Goal: Information Seeking & Learning: Learn about a topic

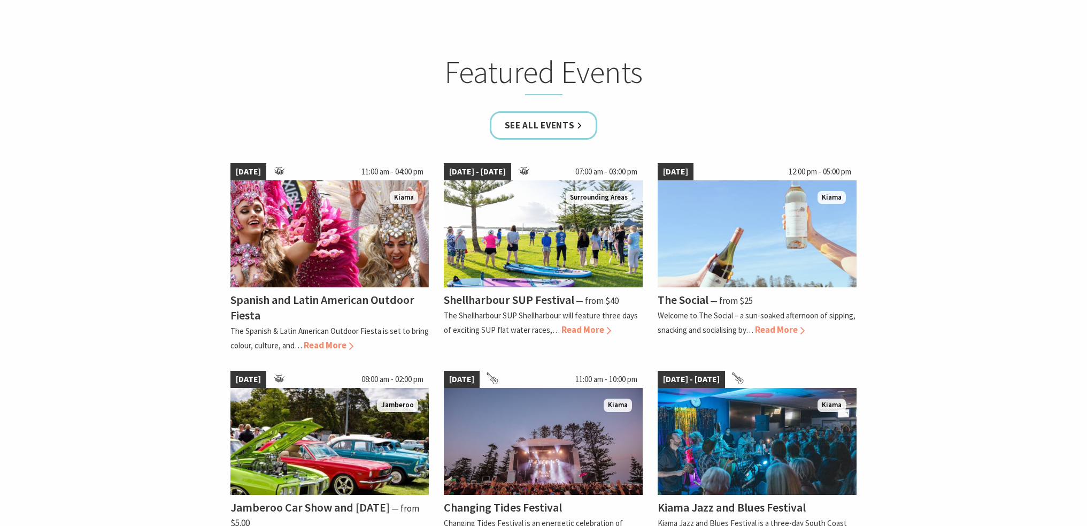
scroll to position [695, 0]
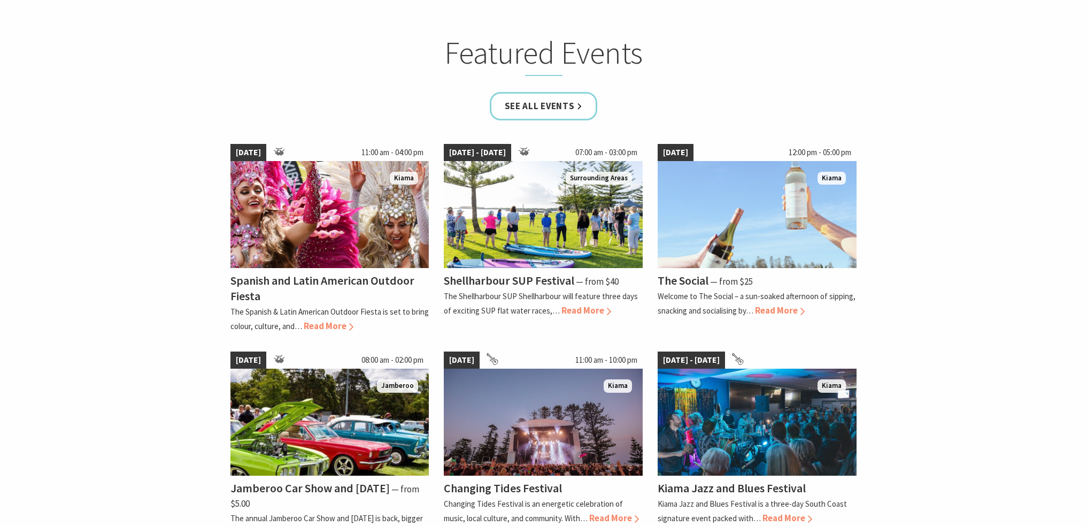
click at [813, 83] on div "Featured Events" at bounding box center [544, 63] width 642 height 58
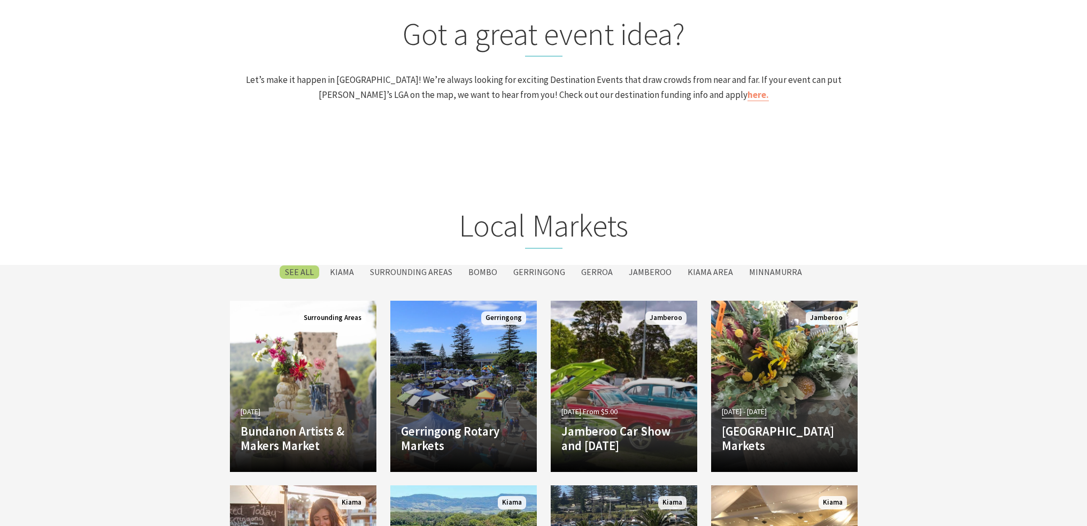
scroll to position [1230, 0]
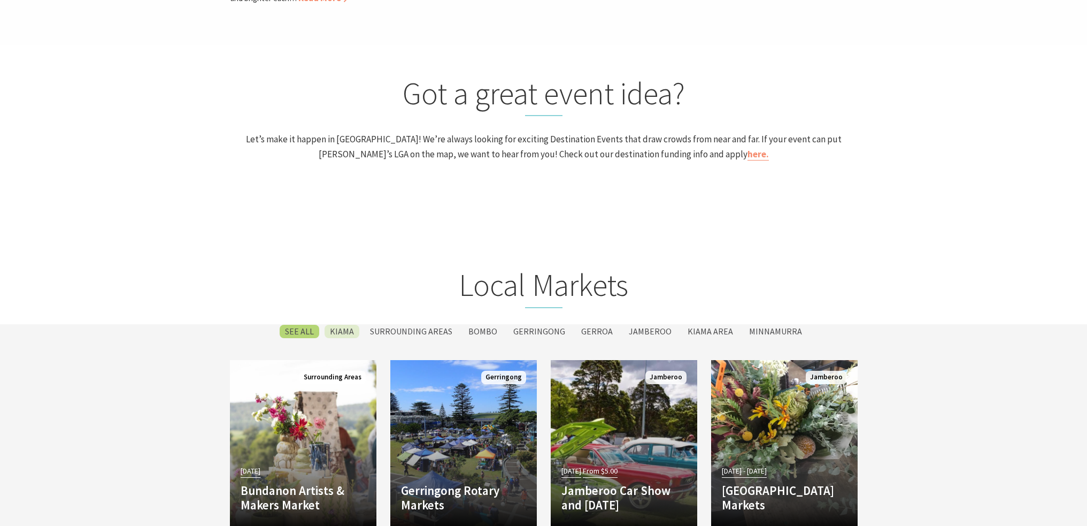
click at [359, 332] on label "Kiama" at bounding box center [342, 331] width 35 height 13
click at [0, 0] on input "Kiama" at bounding box center [0, 0] width 0 height 0
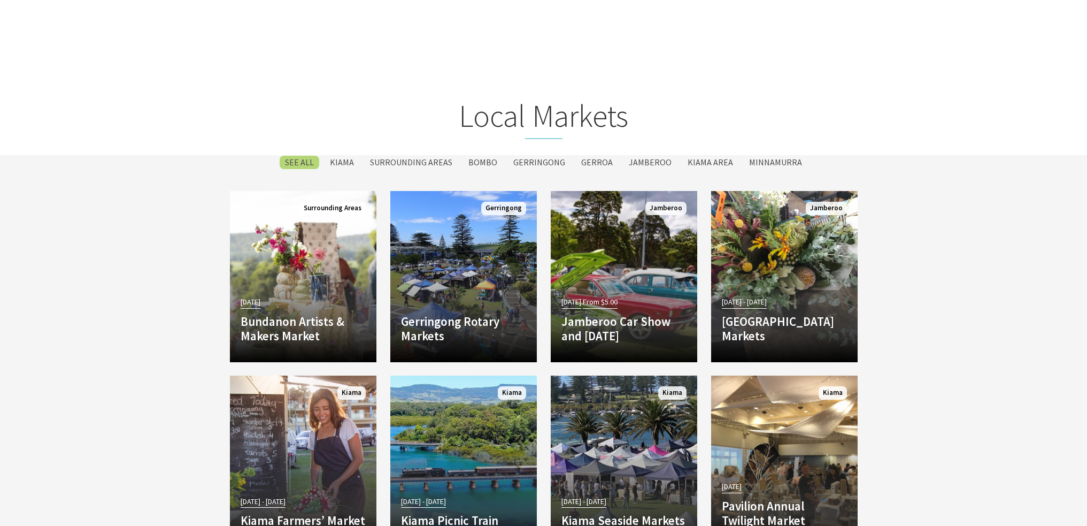
scroll to position [1394, 0]
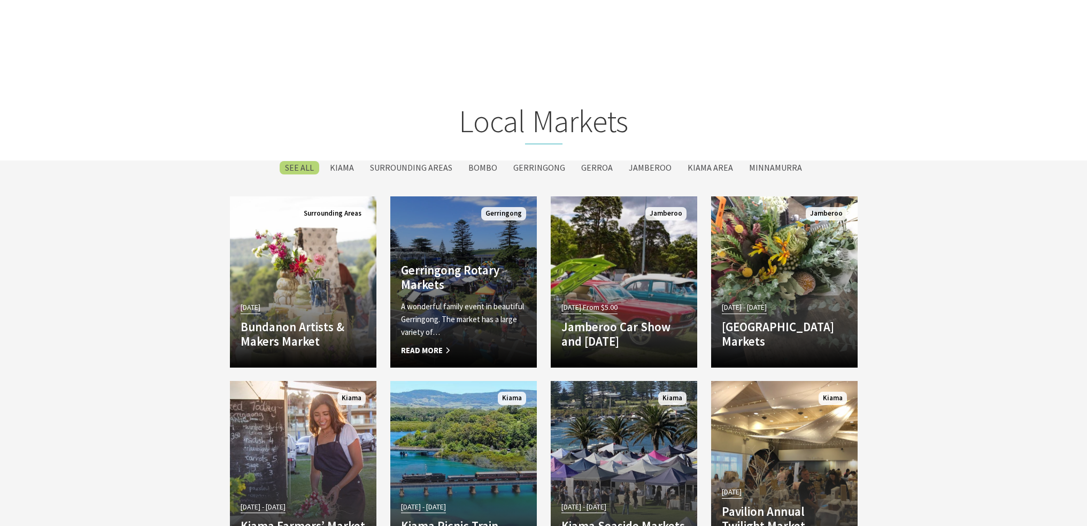
click at [460, 350] on span "Read More" at bounding box center [463, 350] width 125 height 13
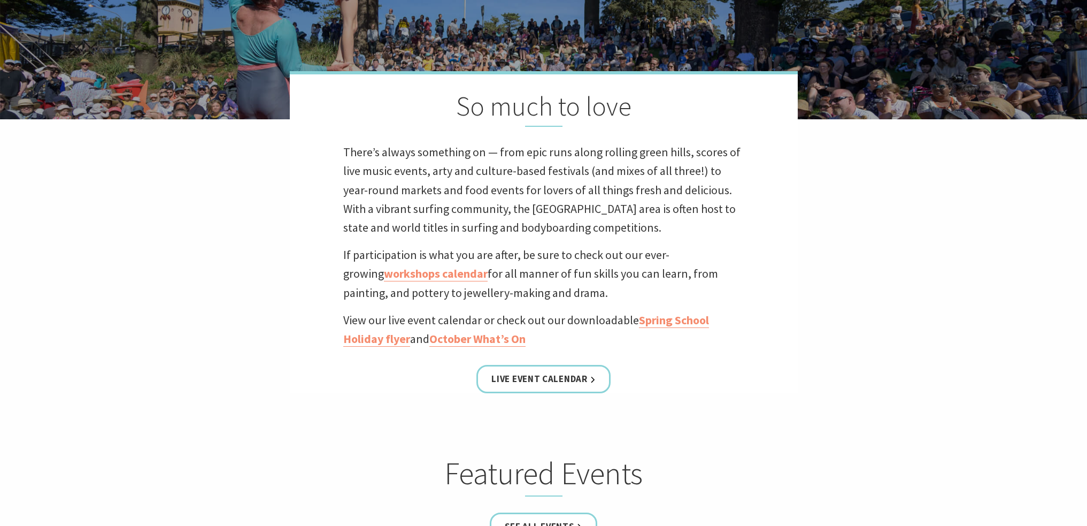
scroll to position [271, 0]
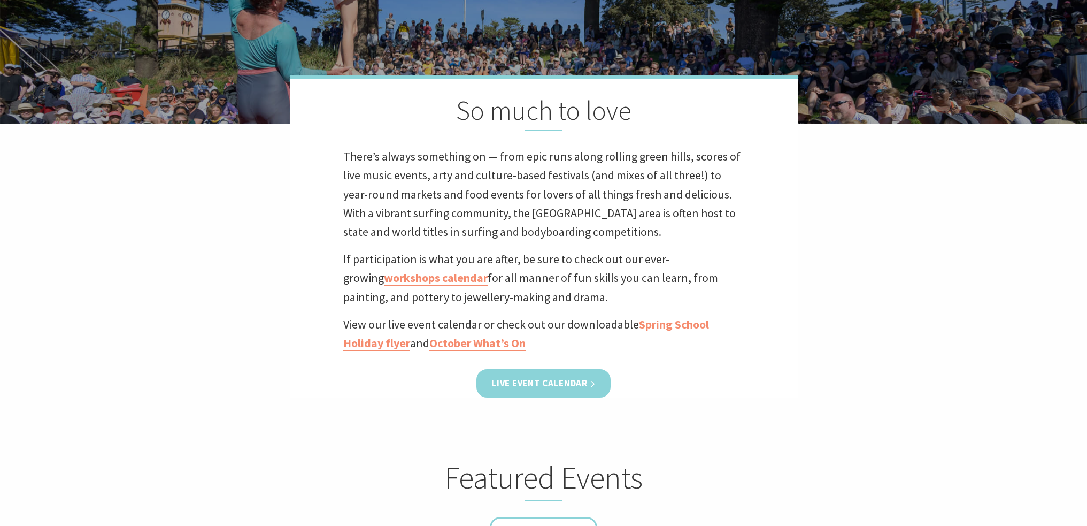
click at [589, 388] on link "Live Event Calendar" at bounding box center [543, 383] width 134 height 28
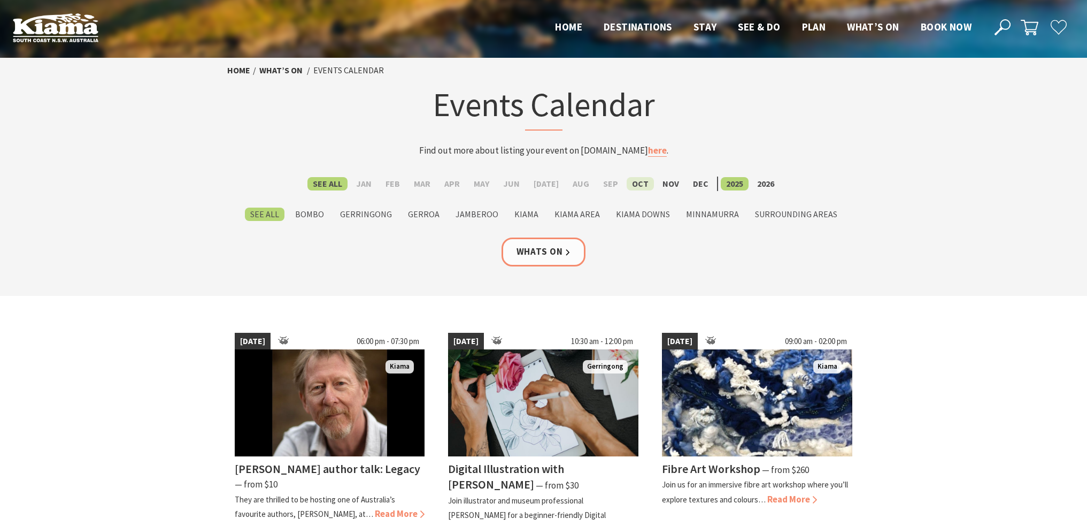
click at [632, 181] on label "Oct" at bounding box center [640, 183] width 27 height 13
click at [0, 0] on input "Oct" at bounding box center [0, 0] width 0 height 0
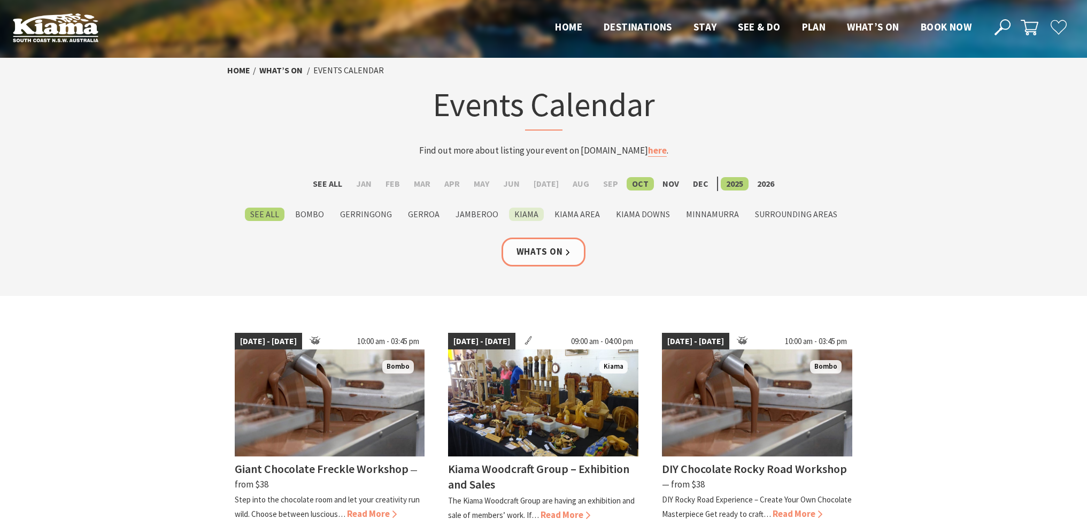
click at [533, 214] on label "Kiama" at bounding box center [526, 213] width 35 height 13
click at [0, 0] on input "Kiama" at bounding box center [0, 0] width 0 height 0
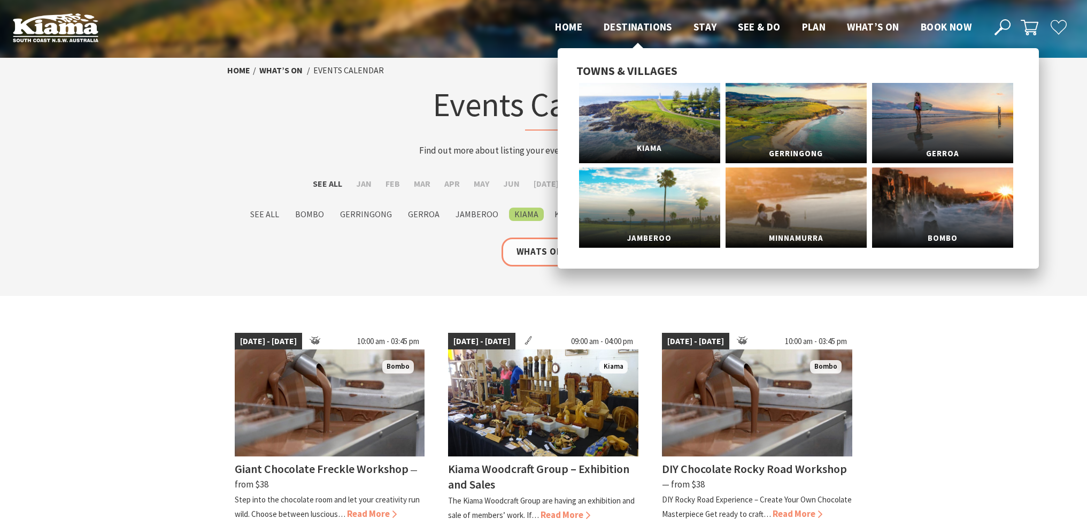
click at [661, 140] on span "Kiama" at bounding box center [649, 149] width 141 height 20
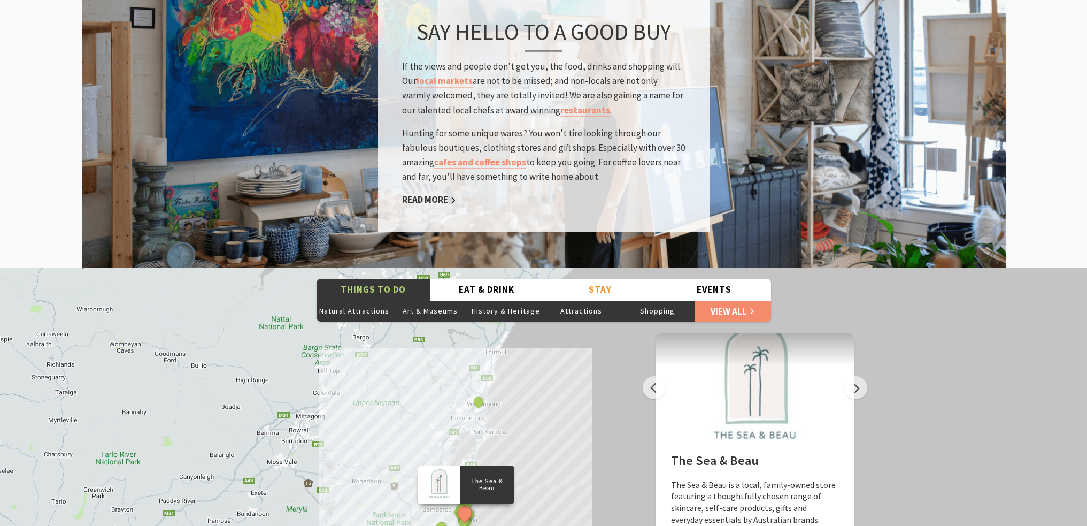
scroll to position [1872, 0]
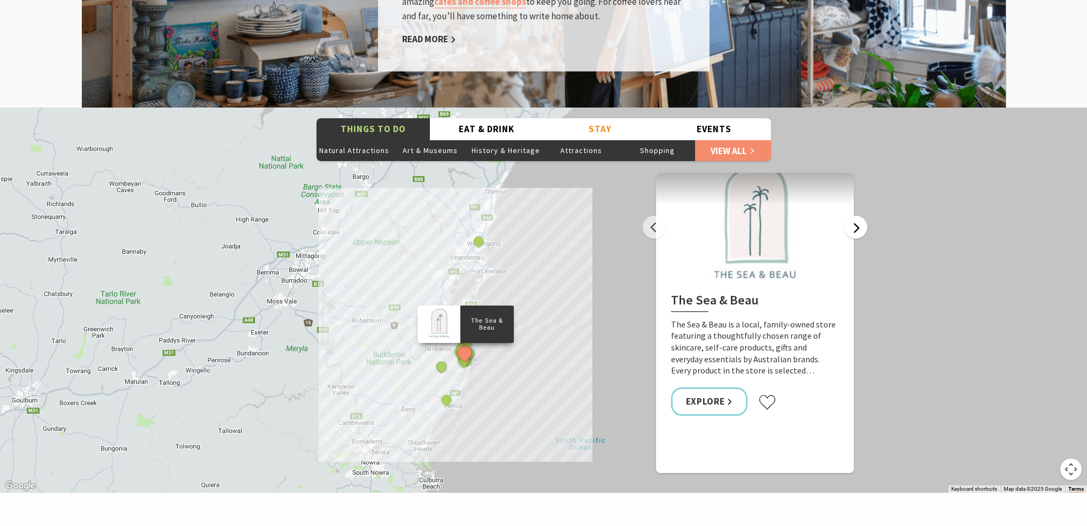
click at [862, 216] on button "Next" at bounding box center [855, 227] width 23 height 23
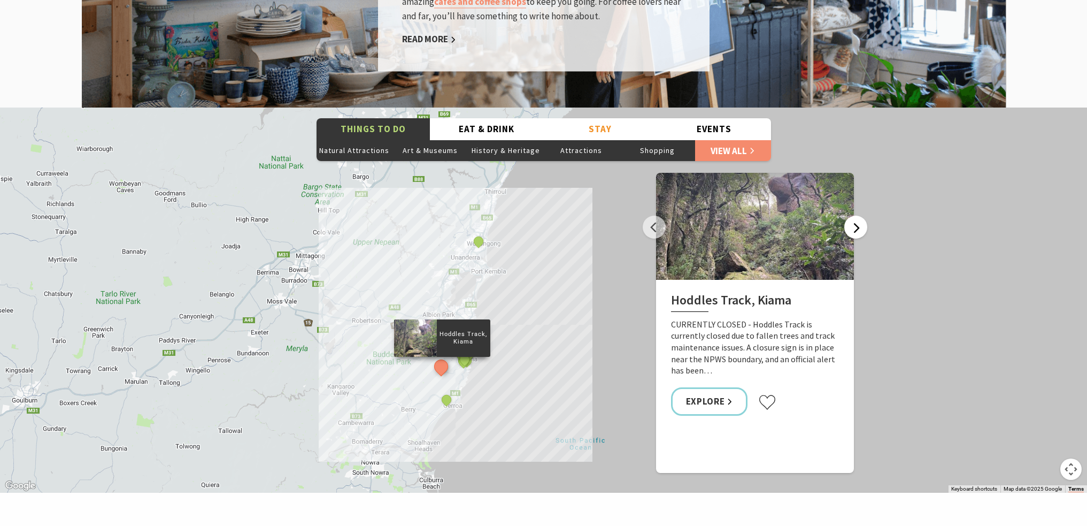
click at [862, 216] on button "Next" at bounding box center [855, 227] width 23 height 23
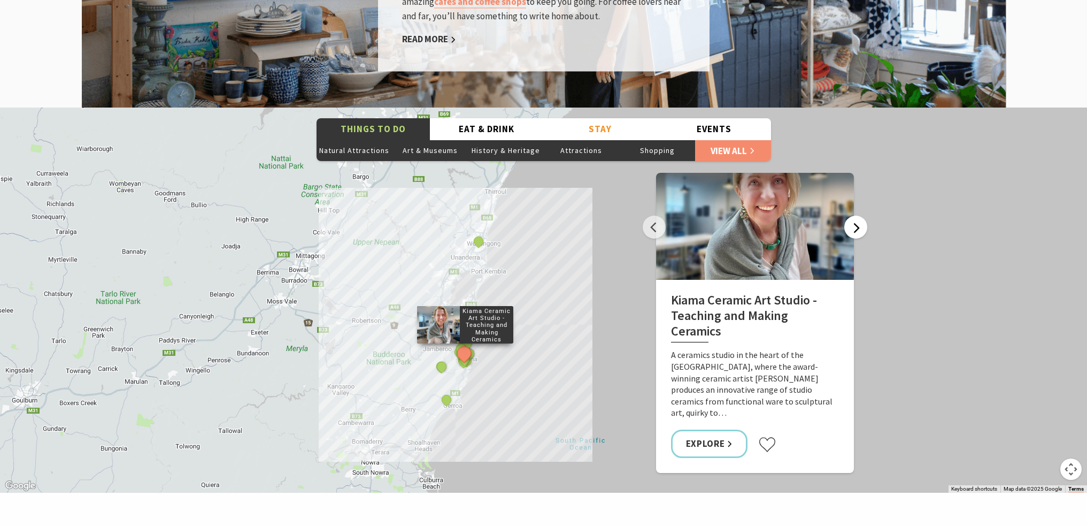
click at [862, 216] on button "Next" at bounding box center [855, 227] width 23 height 23
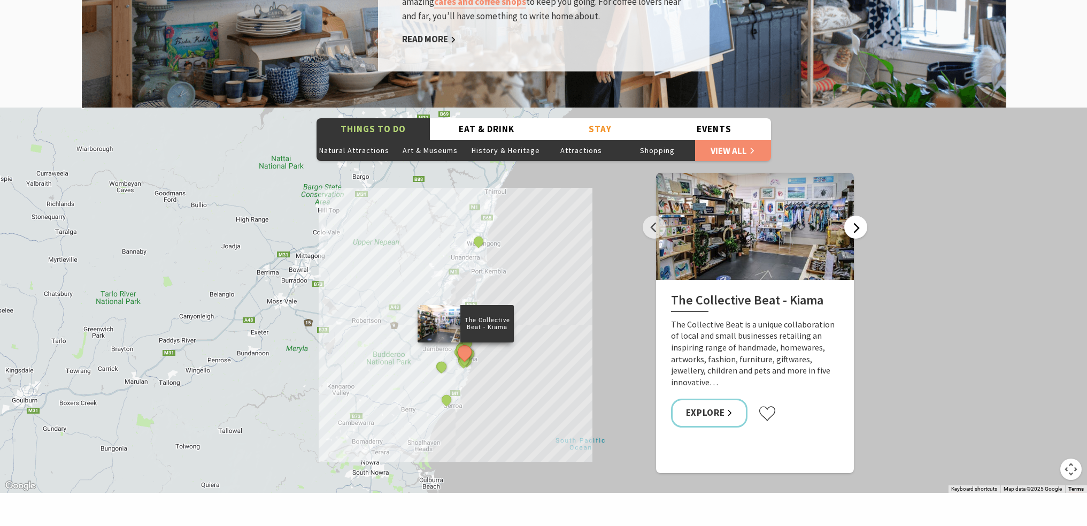
click at [862, 216] on button "Next" at bounding box center [855, 227] width 23 height 23
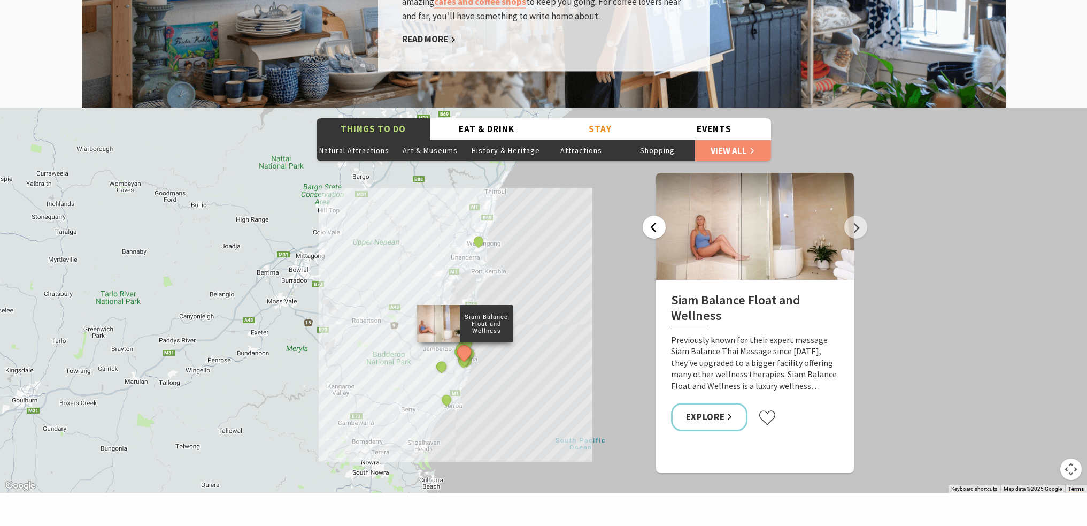
click at [661, 216] on button "Previous" at bounding box center [654, 227] width 23 height 23
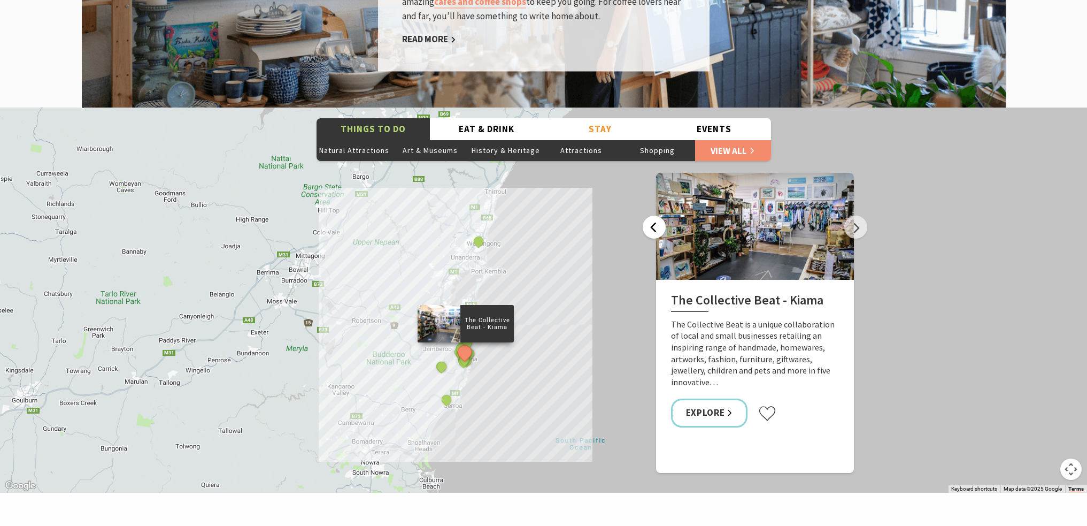
click at [661, 216] on button "Previous" at bounding box center [654, 227] width 23 height 23
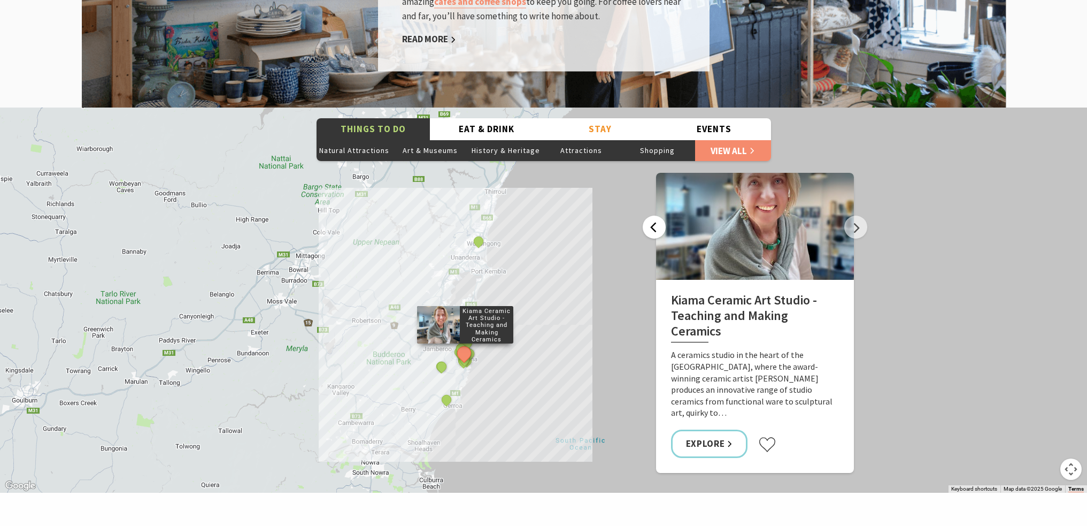
click at [661, 216] on button "Previous" at bounding box center [654, 227] width 23 height 23
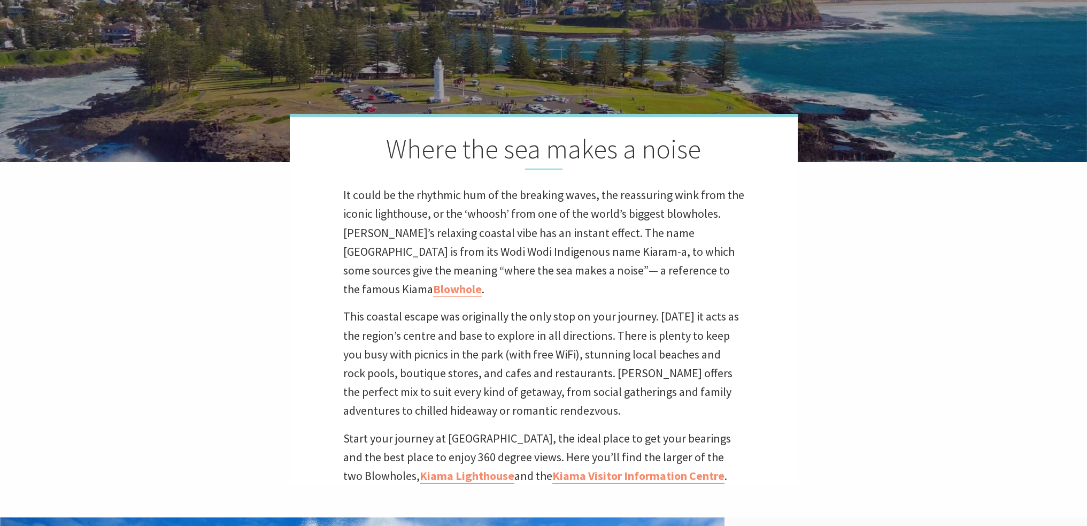
scroll to position [0, 0]
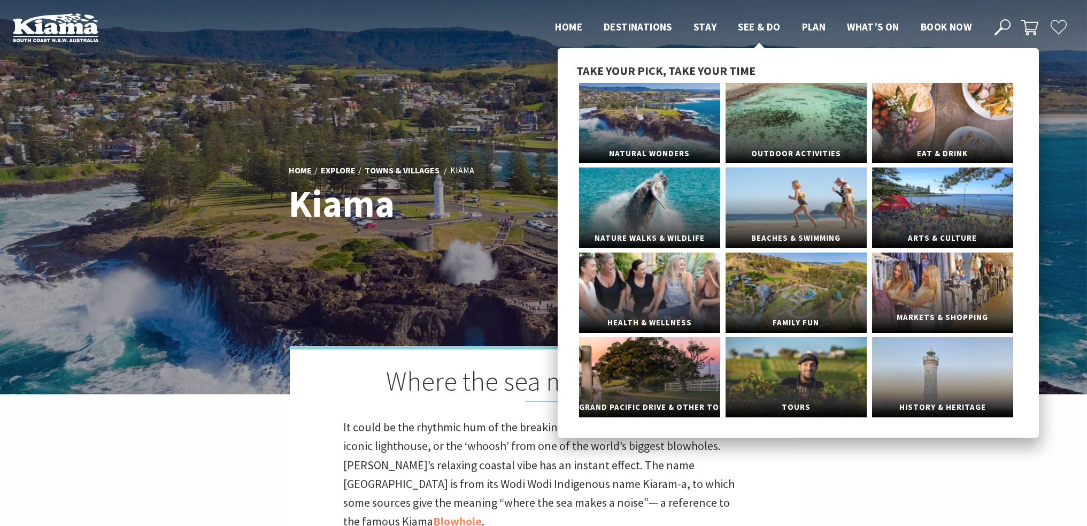
click at [927, 305] on link "Markets & Shopping" at bounding box center [942, 292] width 141 height 80
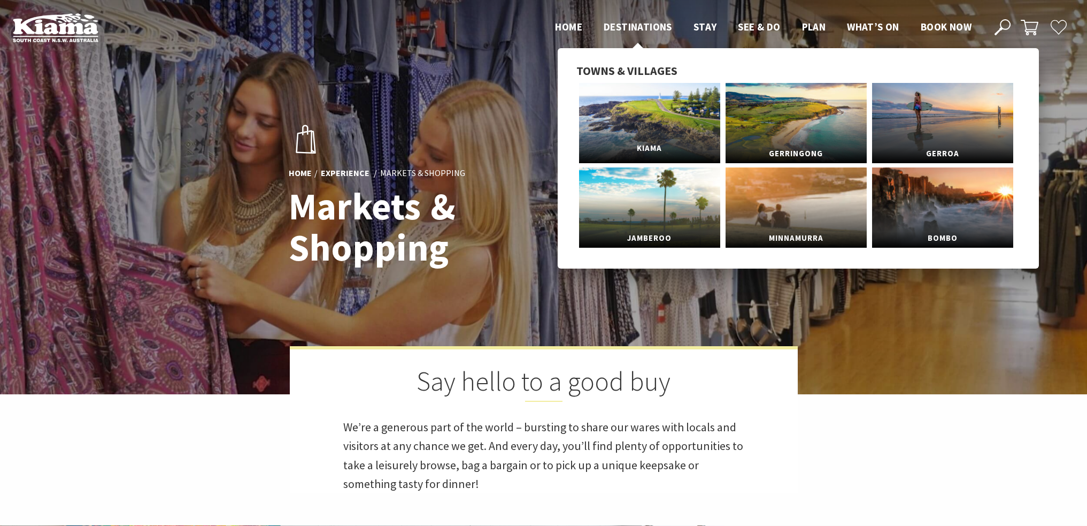
click at [695, 125] on link "Kiama" at bounding box center [649, 123] width 141 height 80
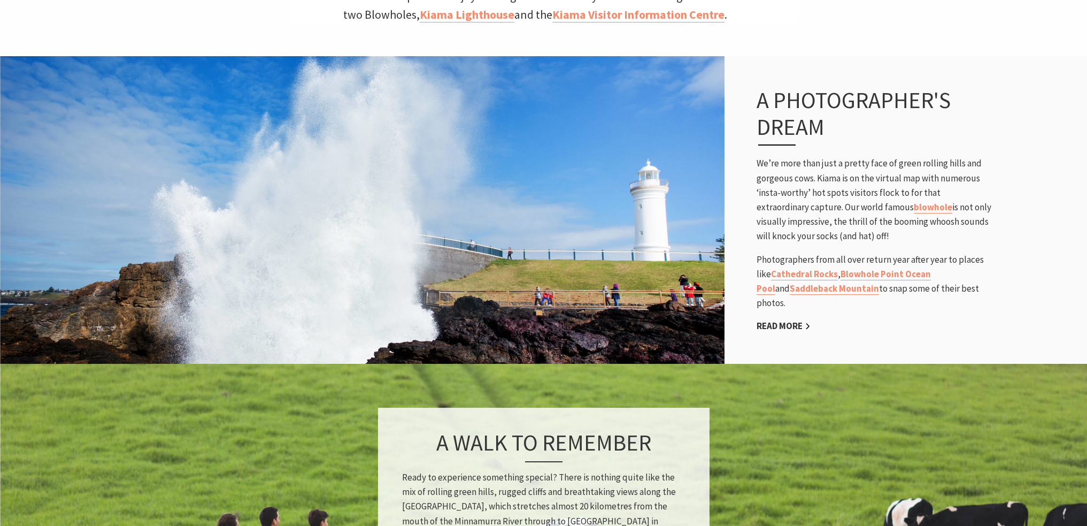
scroll to position [695, 0]
